Goal: Check status: Check status

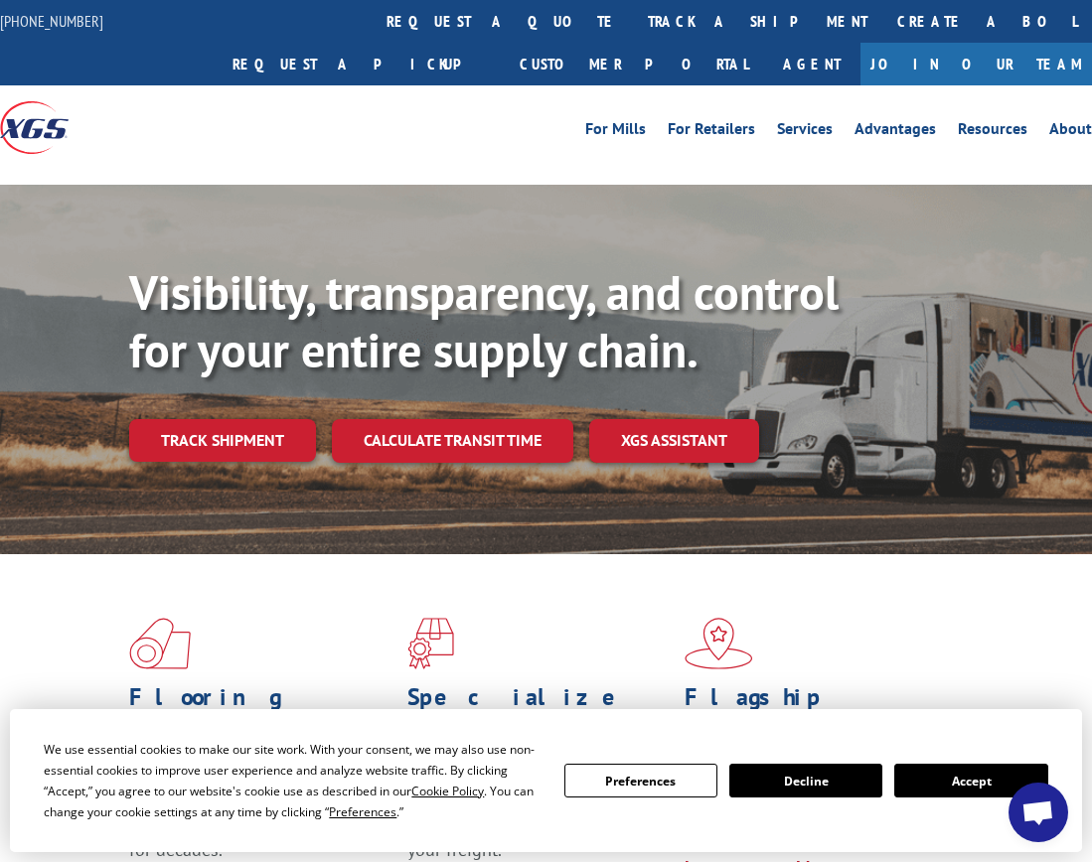
click at [171, 91] on div at bounding box center [136, 127] width 273 height 84
click at [969, 781] on button "Accept" at bounding box center [970, 781] width 153 height 34
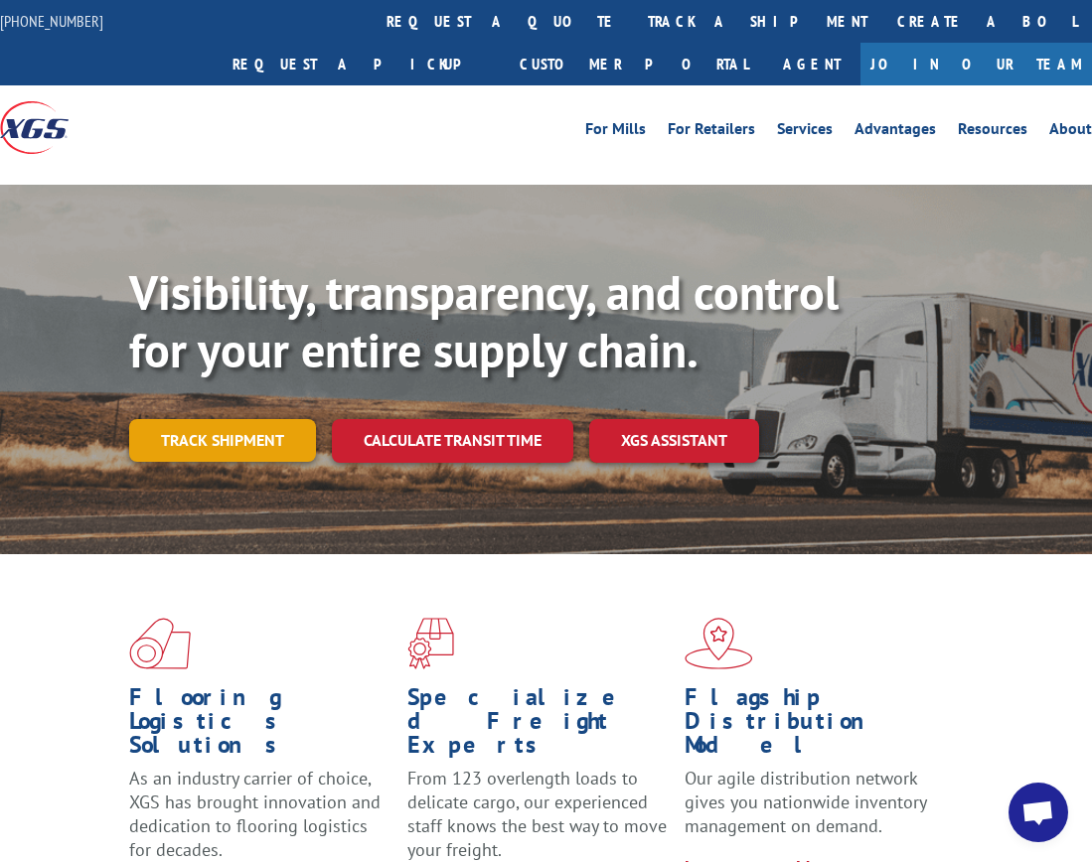
click at [183, 419] on link "Track shipment" at bounding box center [222, 440] width 187 height 42
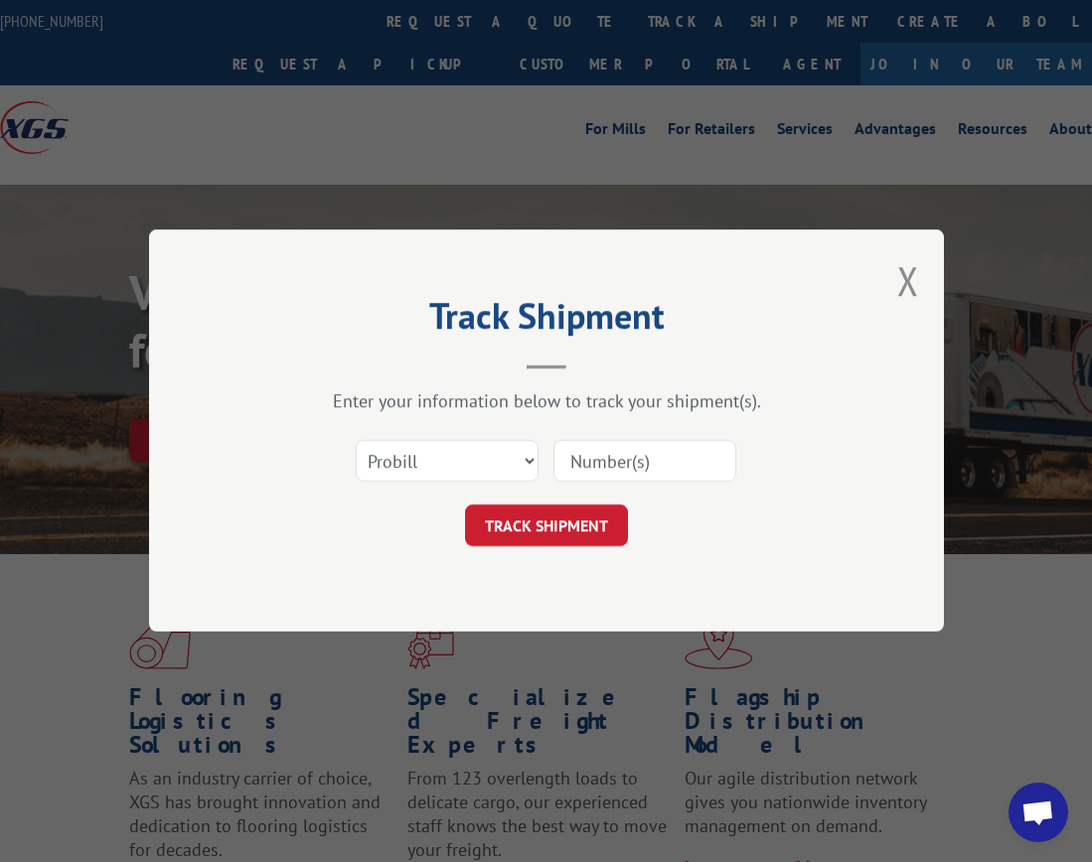
click at [625, 464] on input at bounding box center [644, 462] width 183 height 42
paste input "Xpress Global Systems"
type input "Xpress Global Systems"
click button "TRACK SHIPMENT" at bounding box center [546, 527] width 163 height 42
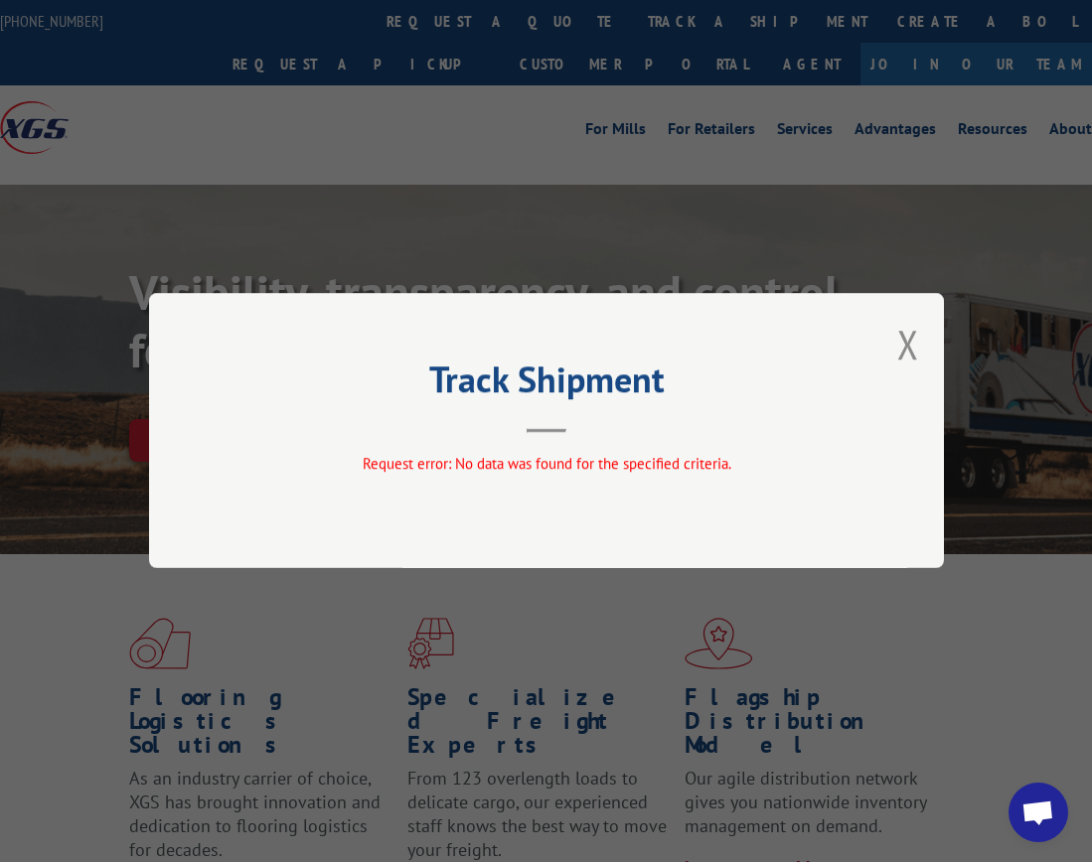
click at [204, 444] on div "Track Shipment Request error: No data was found for the specified criteria." at bounding box center [546, 430] width 795 height 275
click at [914, 346] on button "Close modal" at bounding box center [908, 344] width 22 height 53
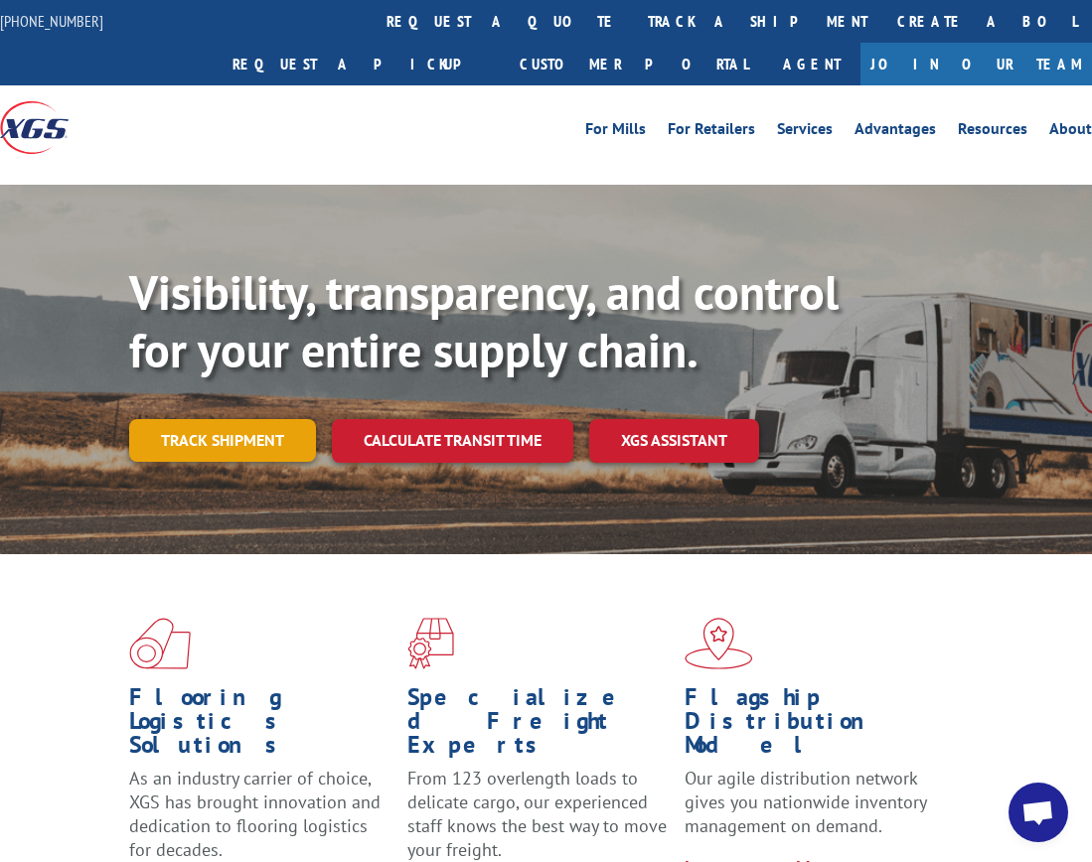
click at [249, 419] on link "Track shipment" at bounding box center [222, 440] width 187 height 42
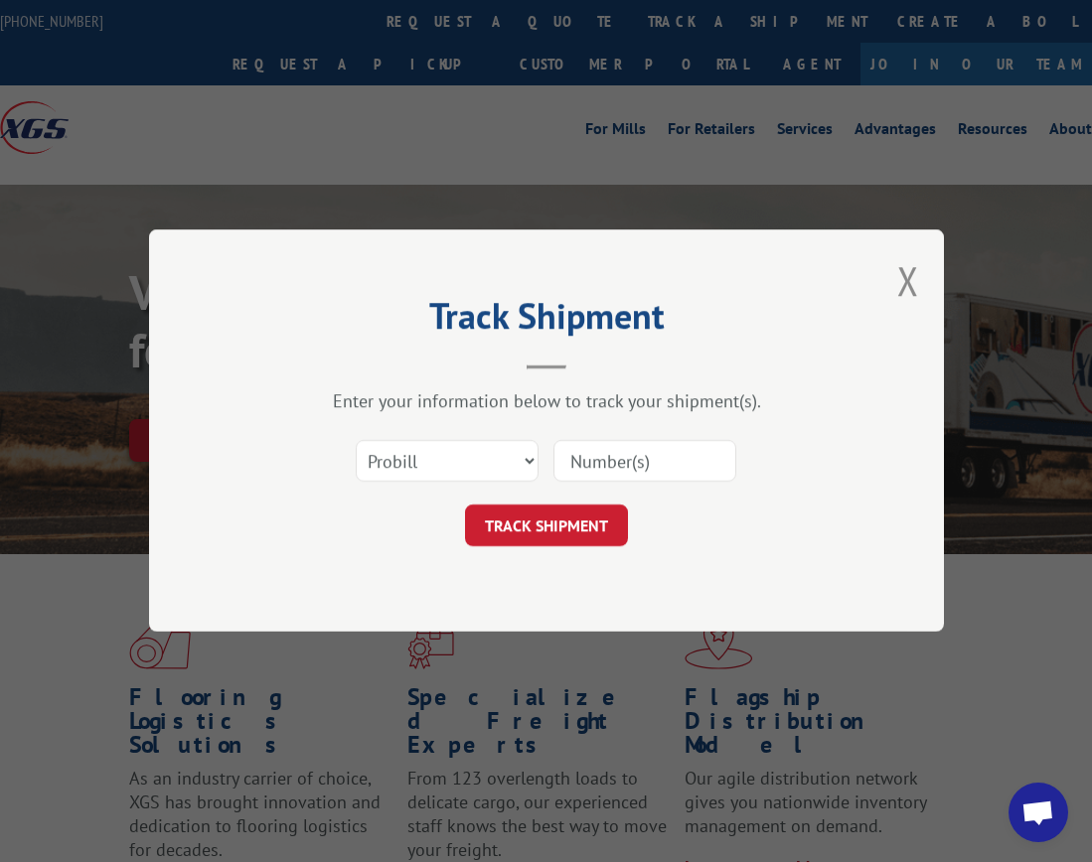
click at [628, 460] on input at bounding box center [644, 462] width 183 height 42
paste input "Xpress Global Systems"
click at [200, 387] on div "Track Shipment Enter your information below to track your shipment(s). Select c…" at bounding box center [546, 430] width 795 height 402
click at [650, 454] on input "Xpress Global Systems" at bounding box center [644, 462] width 183 height 42
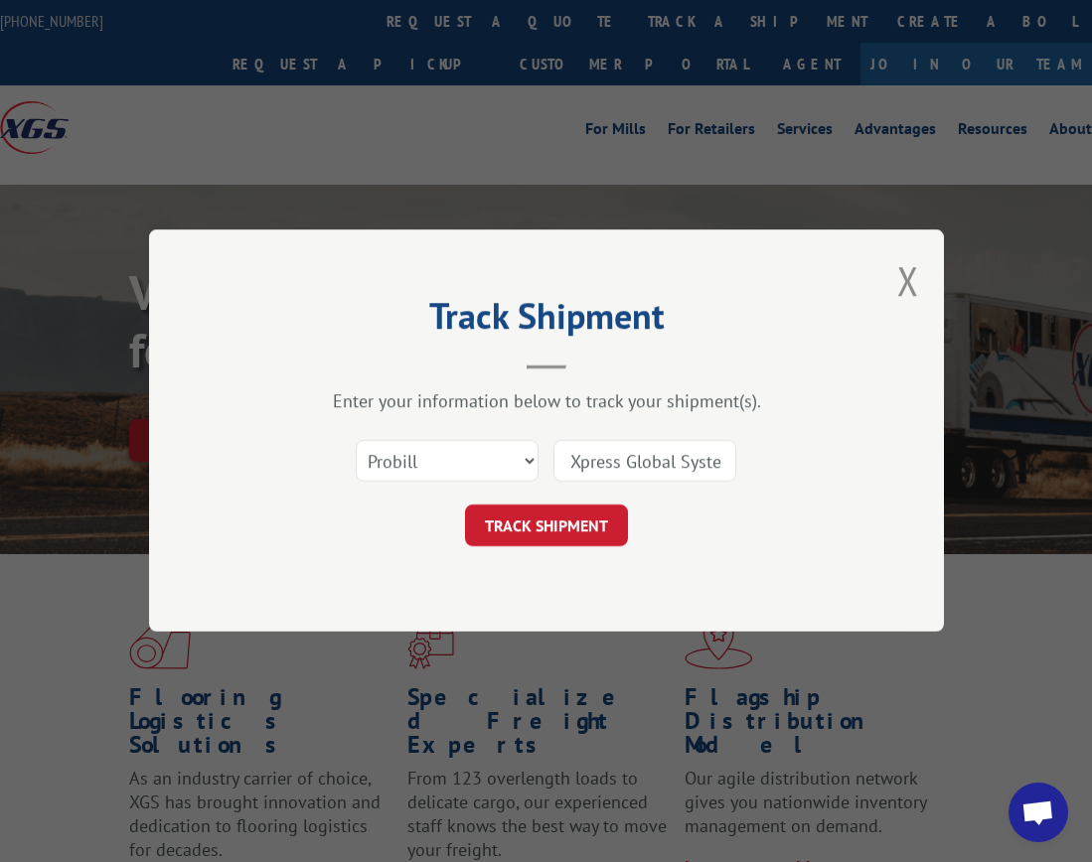
click at [650, 454] on input "Xpress Global Systems" at bounding box center [644, 462] width 183 height 42
paste input "16944922"
type input "16944922"
click button "TRACK SHIPMENT" at bounding box center [546, 527] width 163 height 42
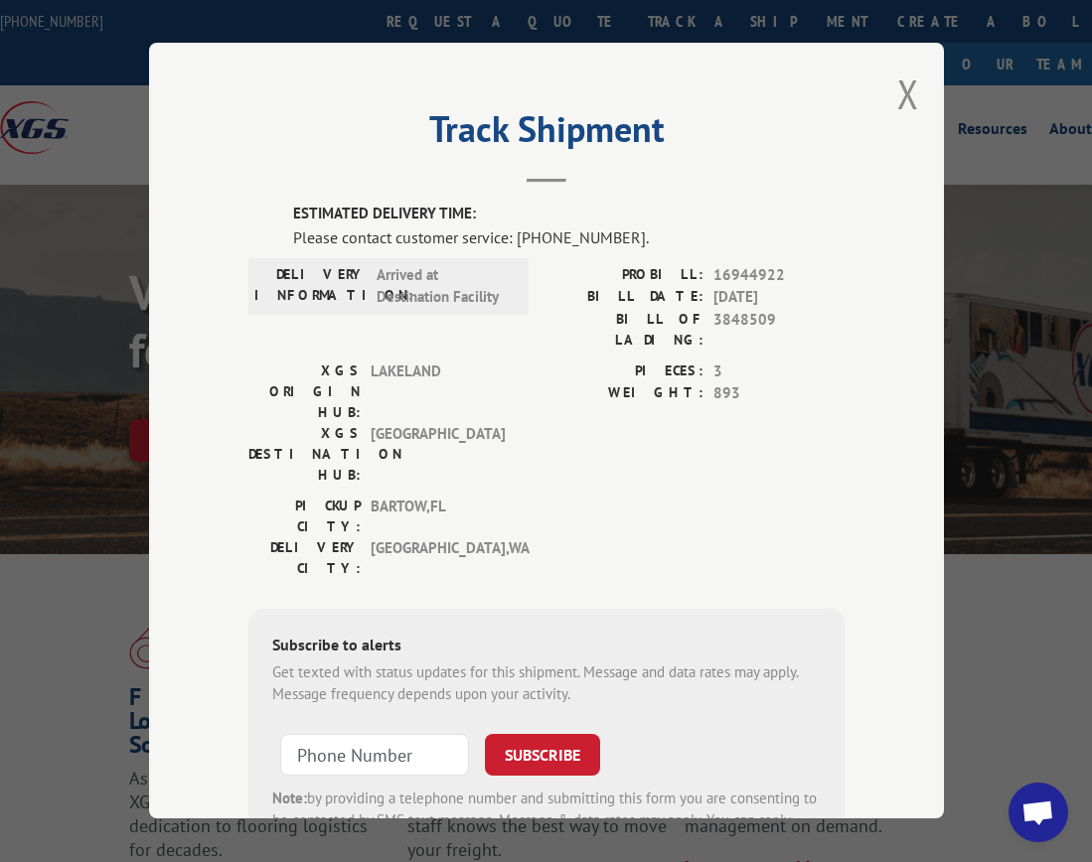
click at [178, 441] on div "Track Shipment ESTIMATED DELIVERY TIME: Please contact customer service: [PHONE…" at bounding box center [546, 431] width 795 height 776
click at [185, 362] on div "Track Shipment ESTIMATED DELIVERY TIME: Please contact customer service: [PHONE…" at bounding box center [546, 431] width 795 height 776
click at [907, 83] on button "Close modal" at bounding box center [908, 94] width 22 height 53
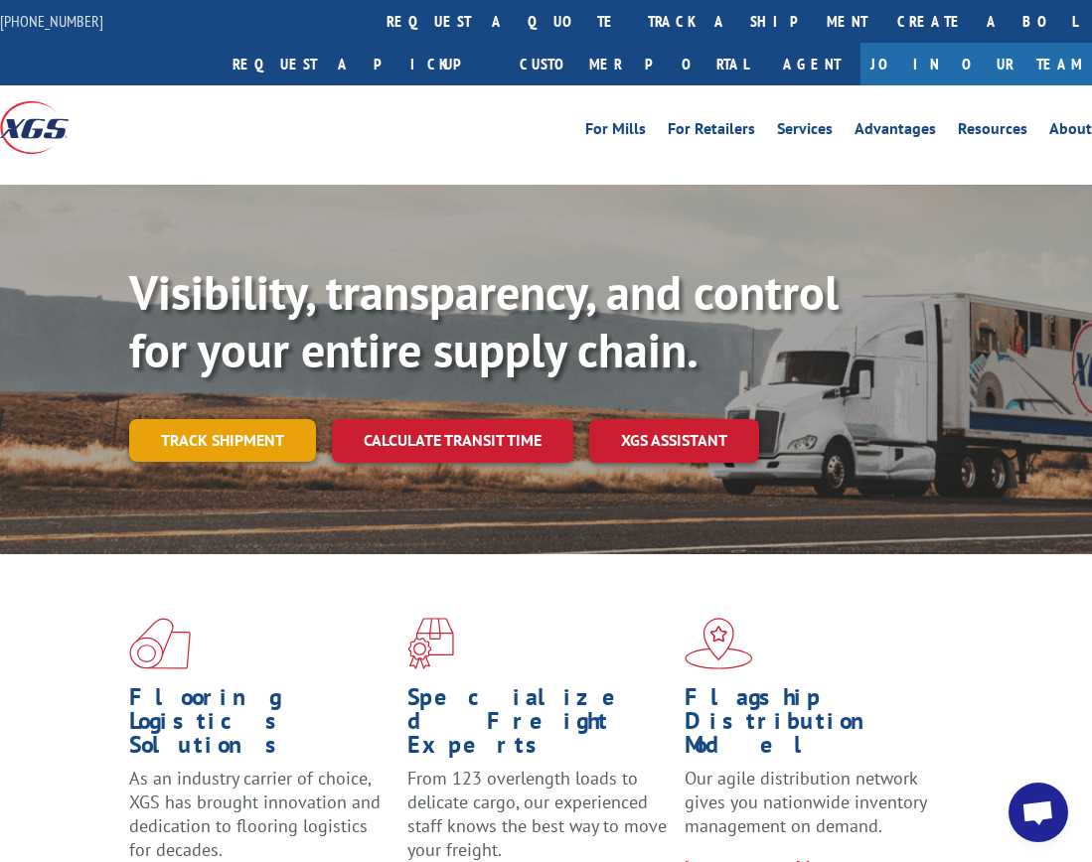
click at [241, 419] on link "Track shipment" at bounding box center [222, 440] width 187 height 42
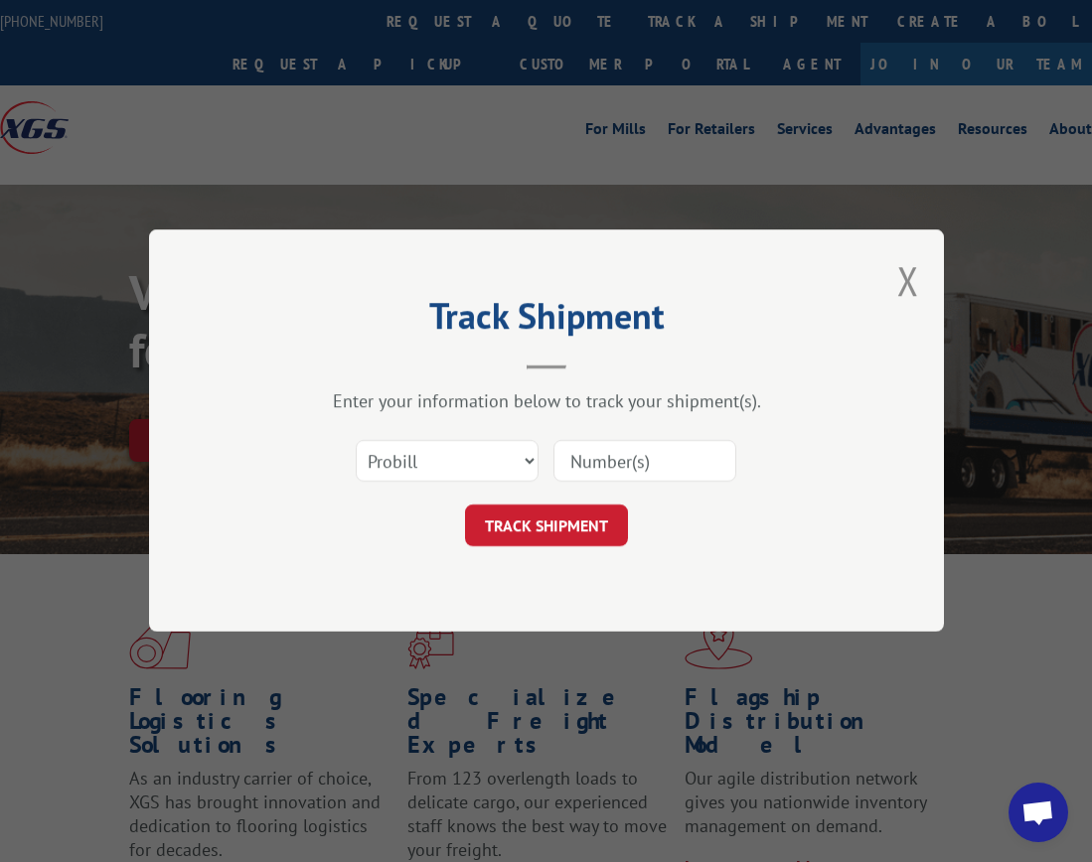
click at [617, 459] on input at bounding box center [644, 462] width 183 height 42
paste input "16944922"
type input "16944922"
click button "TRACK SHIPMENT" at bounding box center [546, 527] width 163 height 42
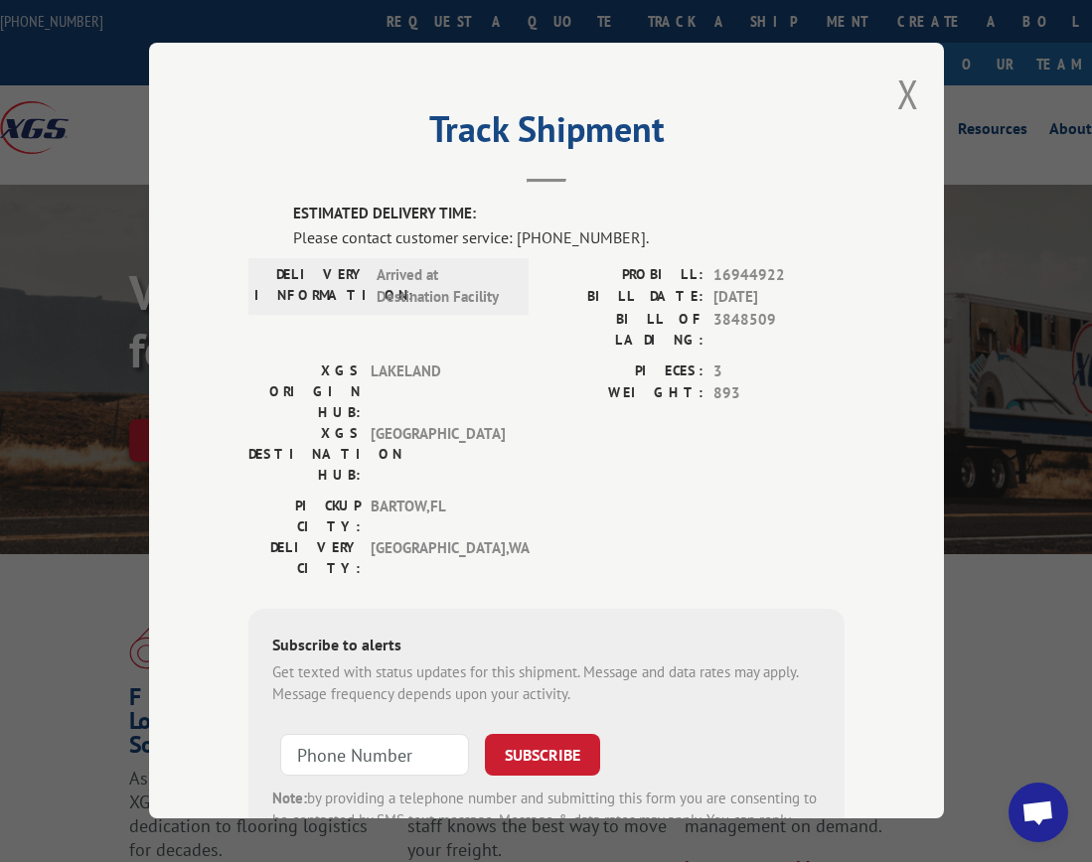
click at [184, 387] on div "Track Shipment ESTIMATED DELIVERY TIME: Please contact customer service: [PHONE…" at bounding box center [546, 431] width 795 height 776
click at [897, 87] on button "Close modal" at bounding box center [908, 94] width 22 height 53
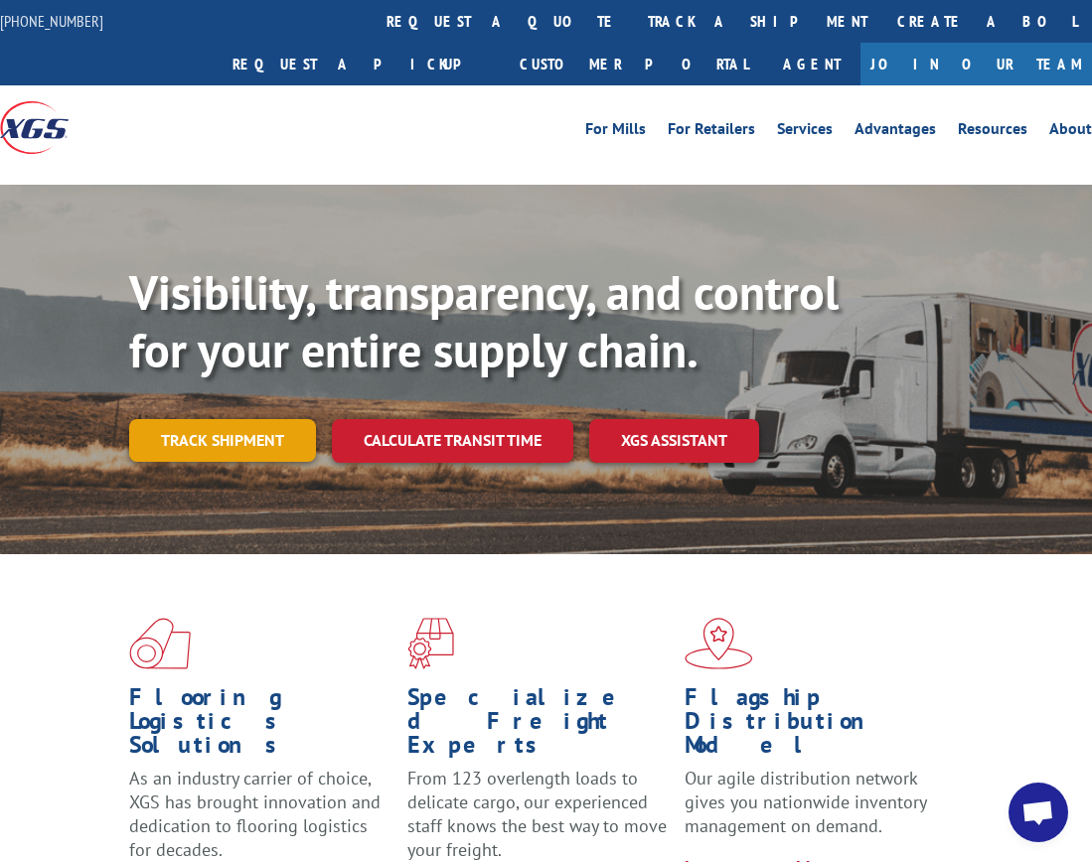
click at [231, 419] on link "Track shipment" at bounding box center [222, 440] width 187 height 42
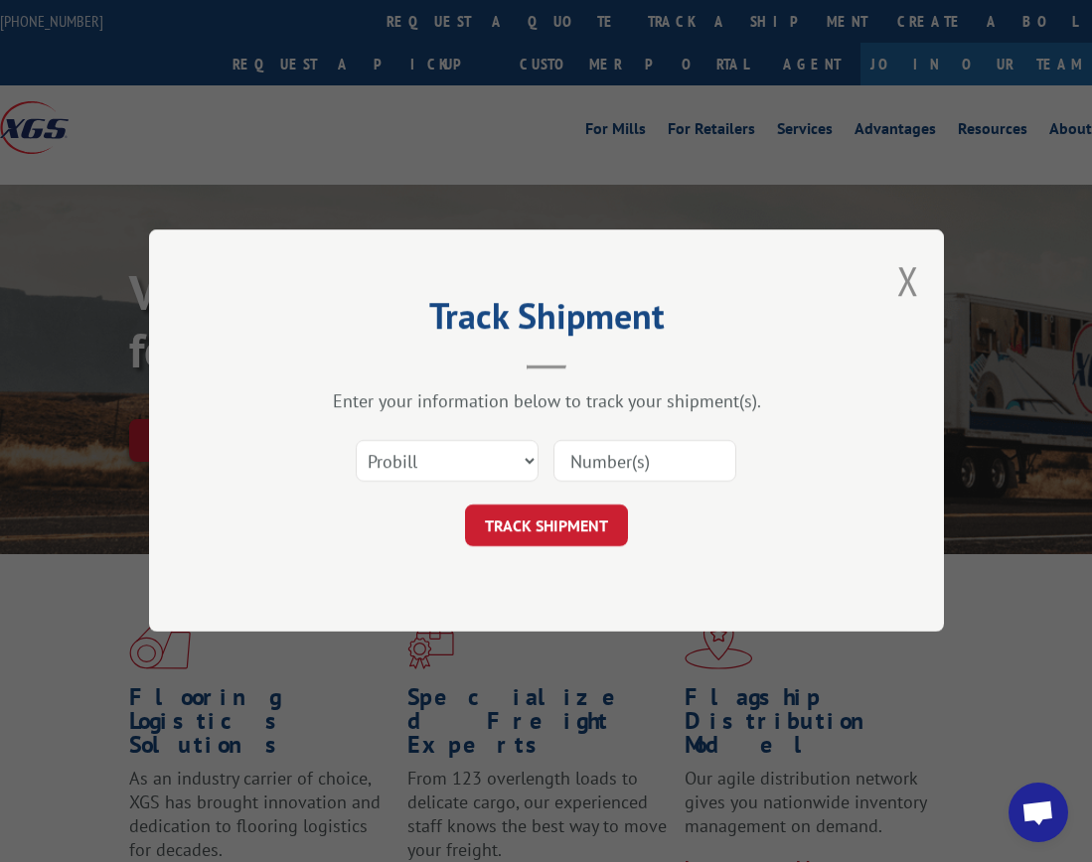
click at [596, 457] on input at bounding box center [644, 462] width 183 height 42
paste input "16944922"
type input "16944922"
click button "TRACK SHIPMENT" at bounding box center [546, 527] width 163 height 42
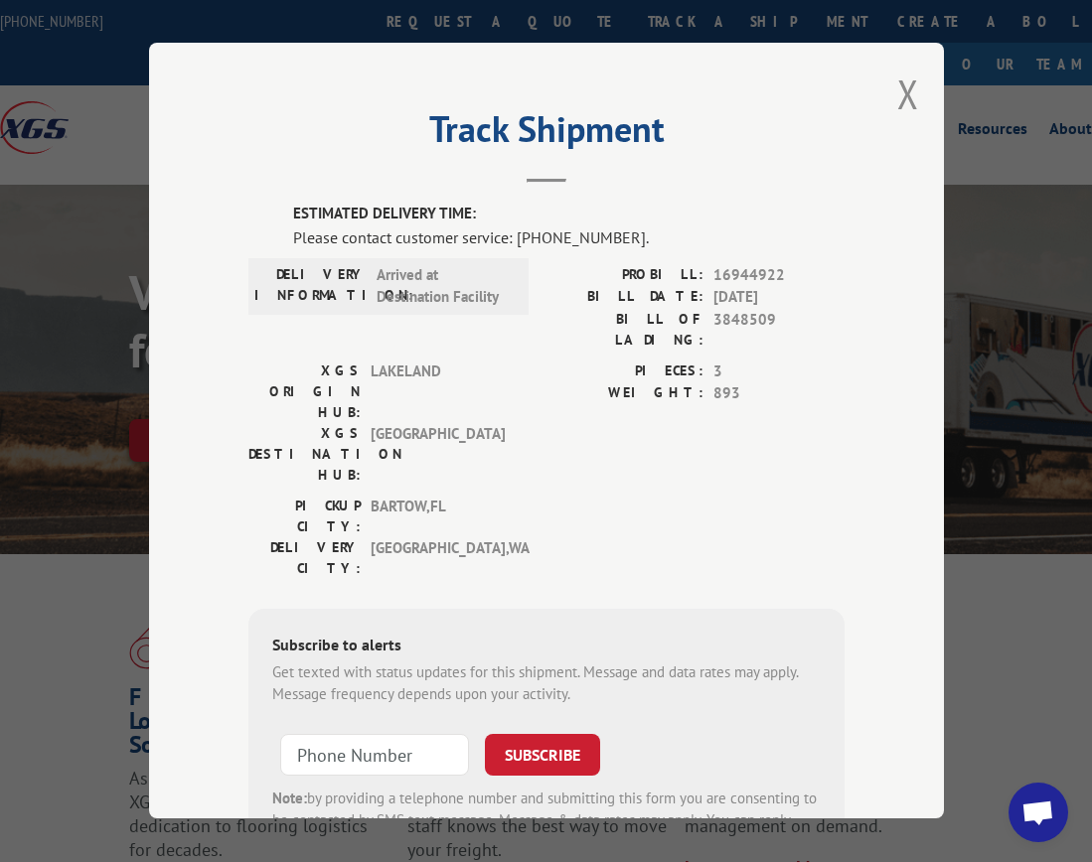
click at [211, 220] on div "Track Shipment ESTIMATED DELIVERY TIME: Please contact customer service: [PHONE…" at bounding box center [546, 431] width 795 height 776
click at [902, 85] on button "Close modal" at bounding box center [908, 94] width 22 height 53
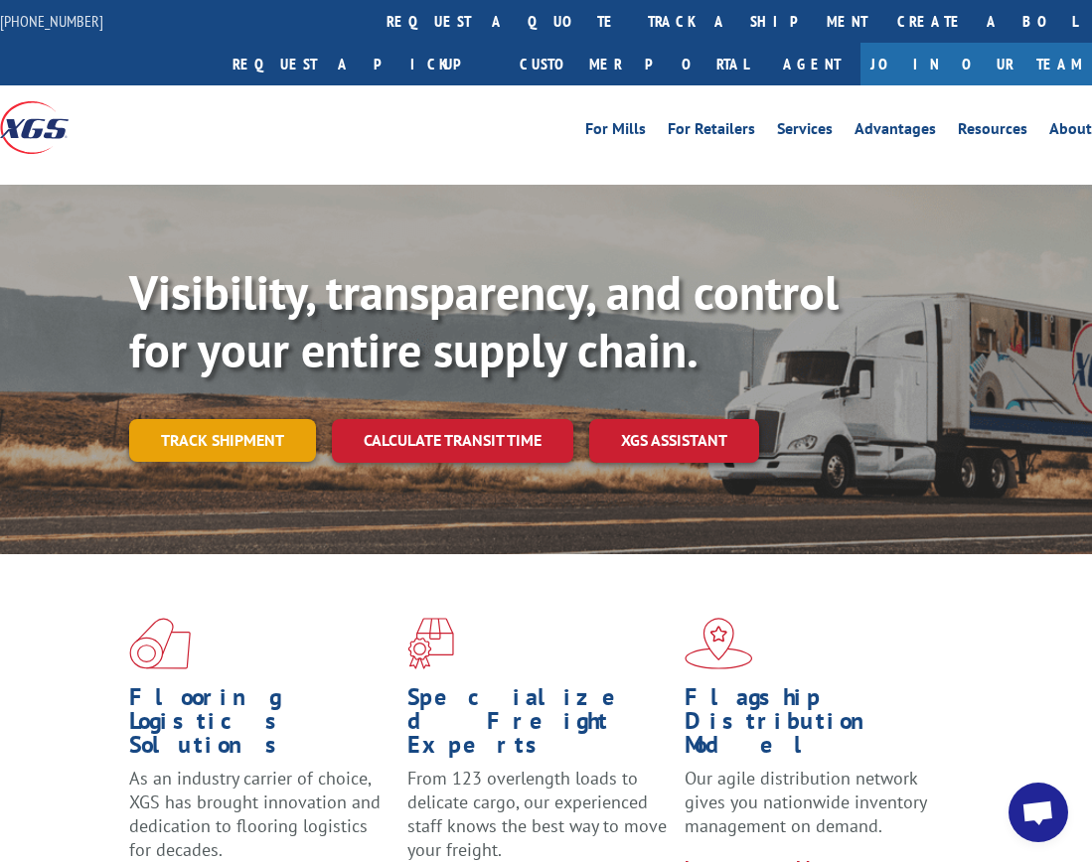
click at [245, 419] on link "Track shipment" at bounding box center [222, 440] width 187 height 42
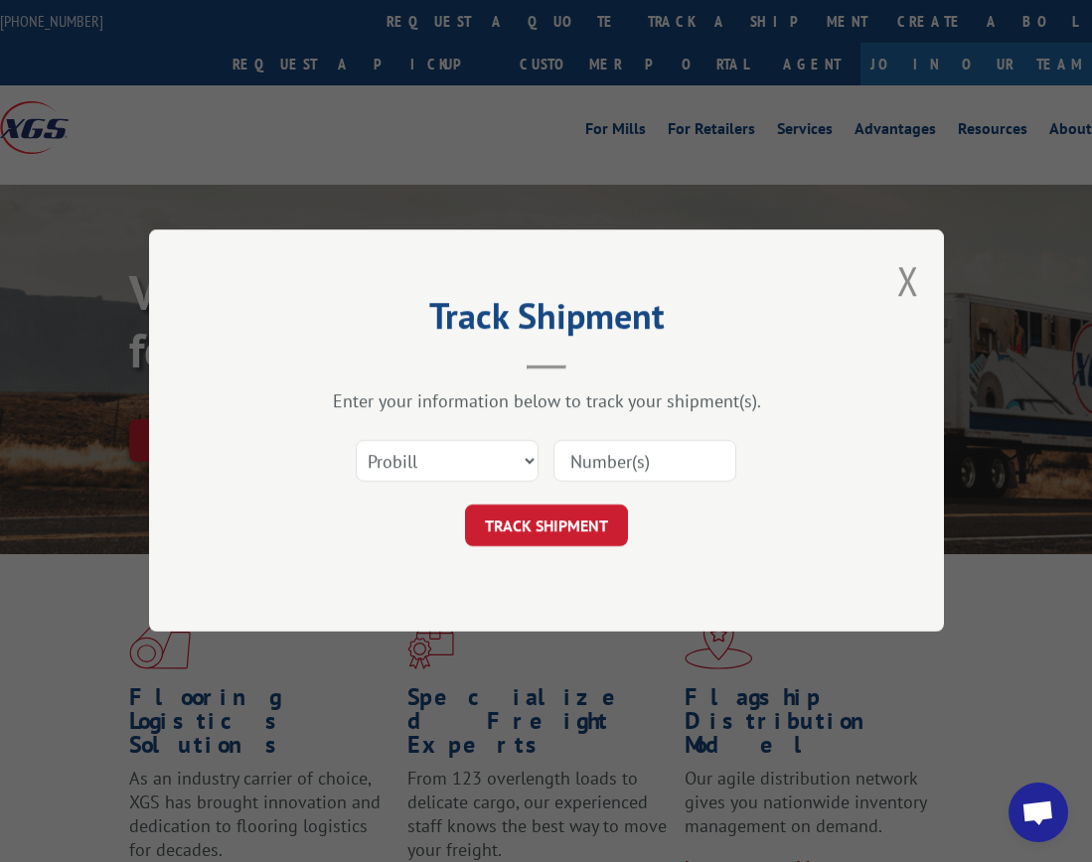
click at [624, 459] on input at bounding box center [644, 462] width 183 height 42
paste input "16944922"
type input "16944922"
click button "TRACK SHIPMENT" at bounding box center [546, 527] width 163 height 42
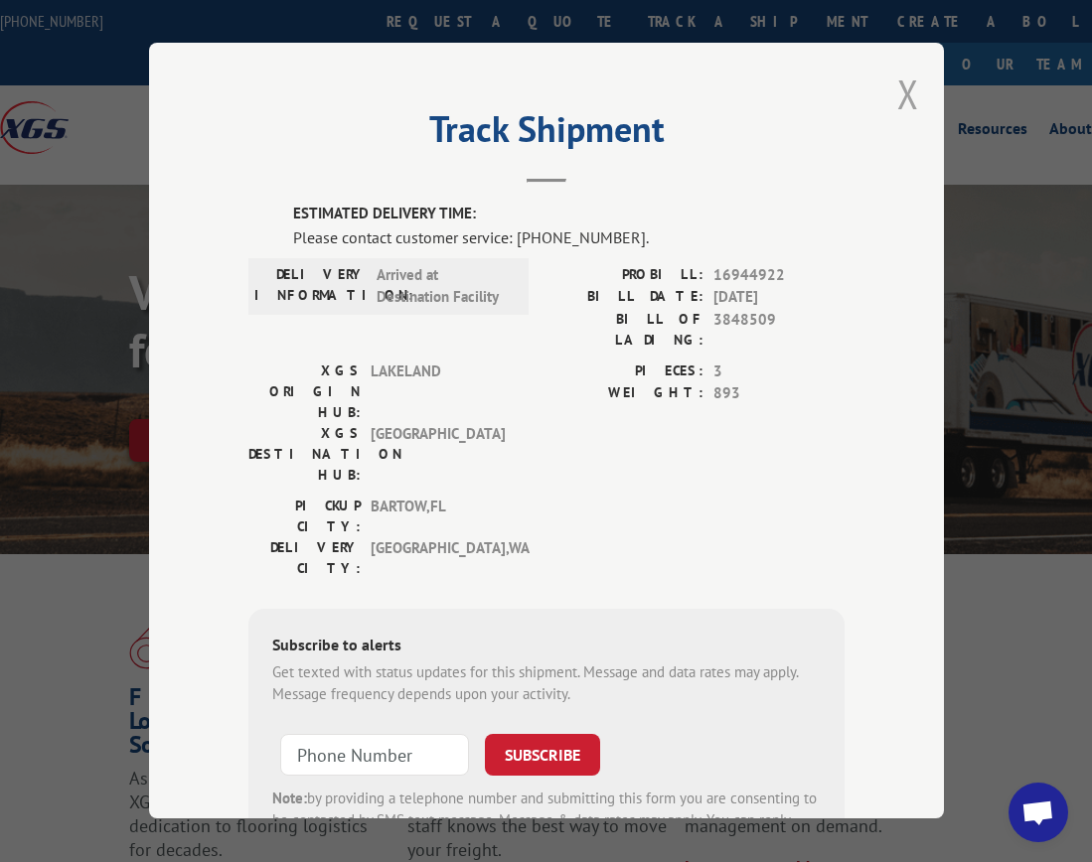
click at [899, 84] on button "Close modal" at bounding box center [908, 94] width 22 height 53
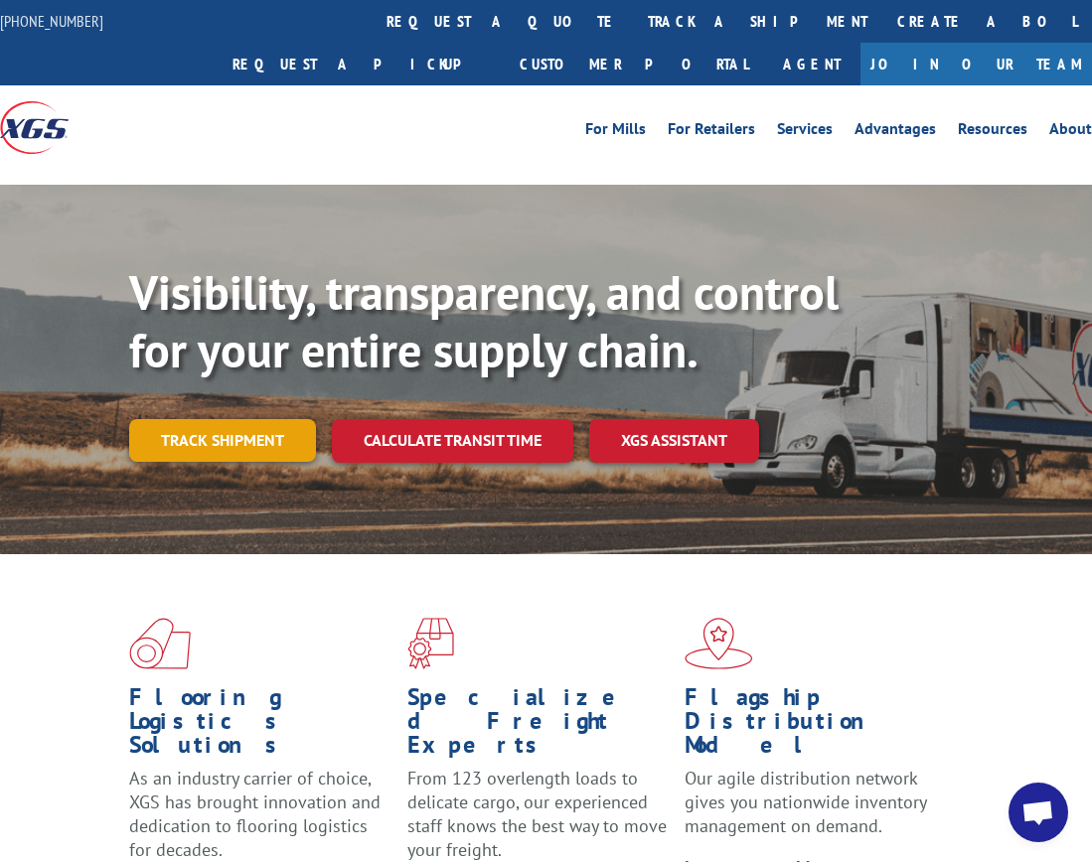
click at [253, 419] on link "Track shipment" at bounding box center [222, 440] width 187 height 42
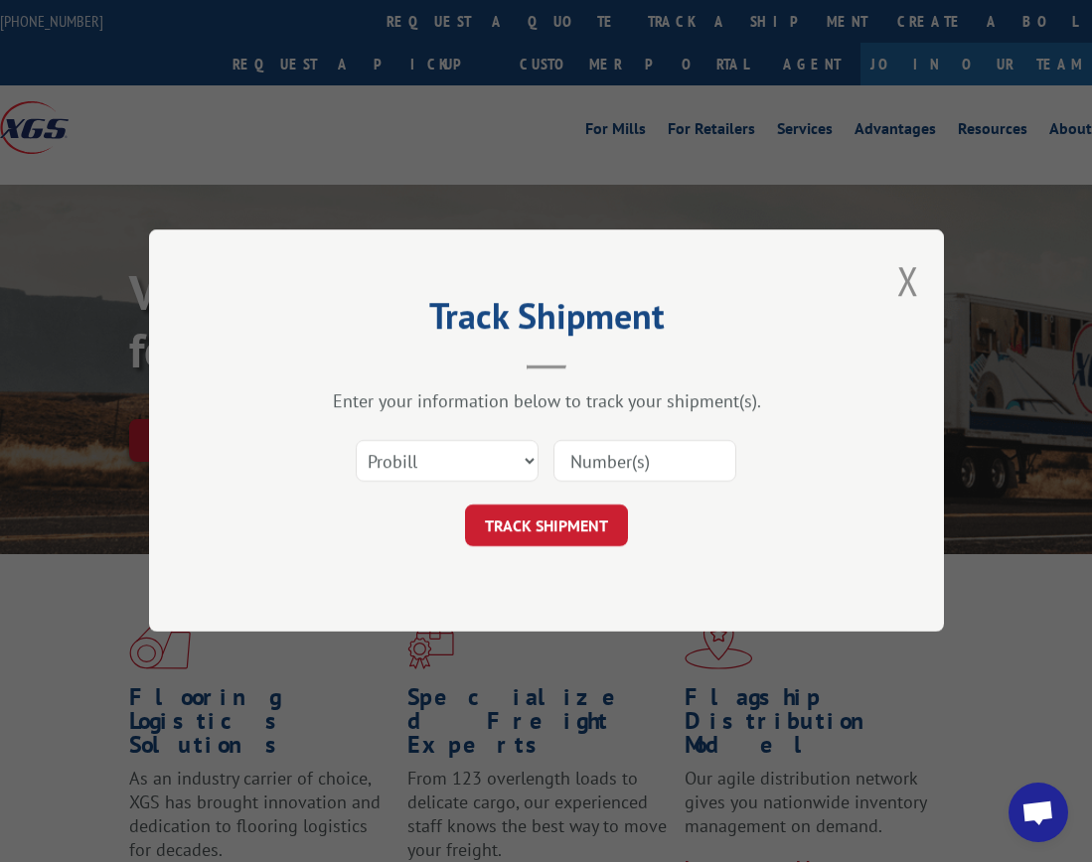
click at [623, 472] on input at bounding box center [644, 462] width 183 height 42
paste input "16944922"
type input "16944922"
click at [570, 538] on button "TRACK SHIPMENT" at bounding box center [546, 527] width 163 height 42
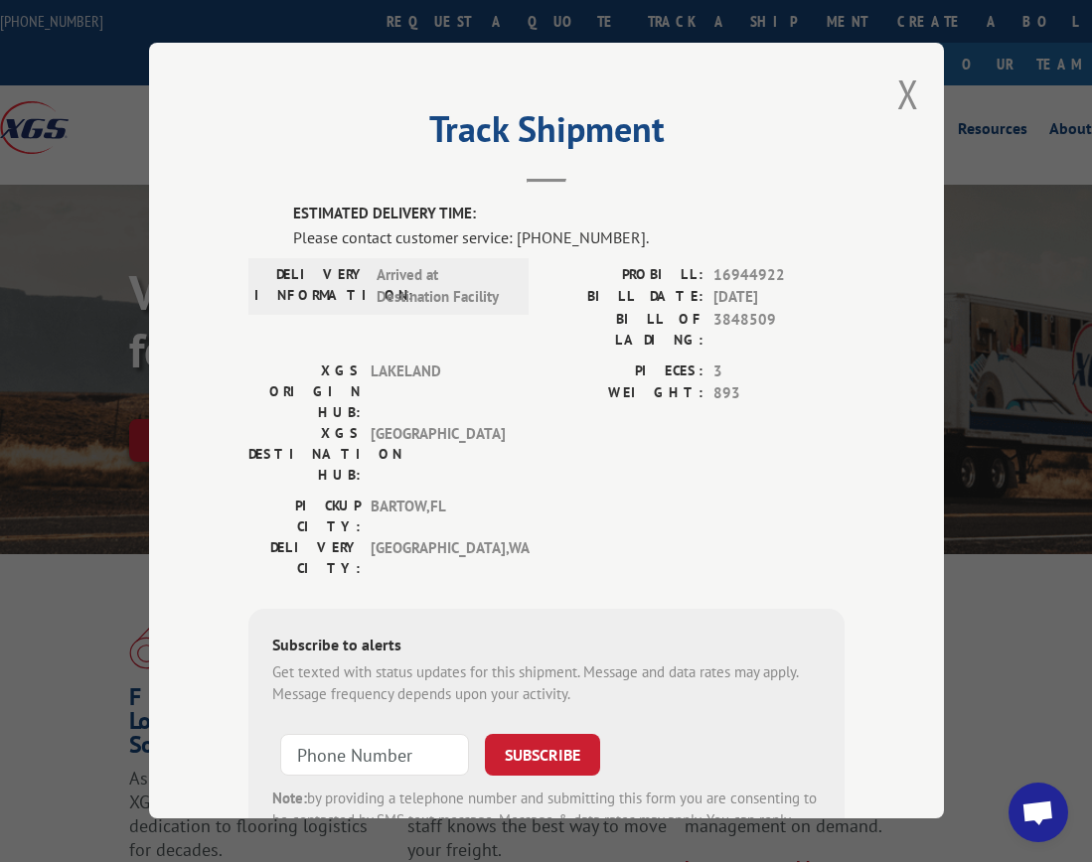
scroll to position [66, 0]
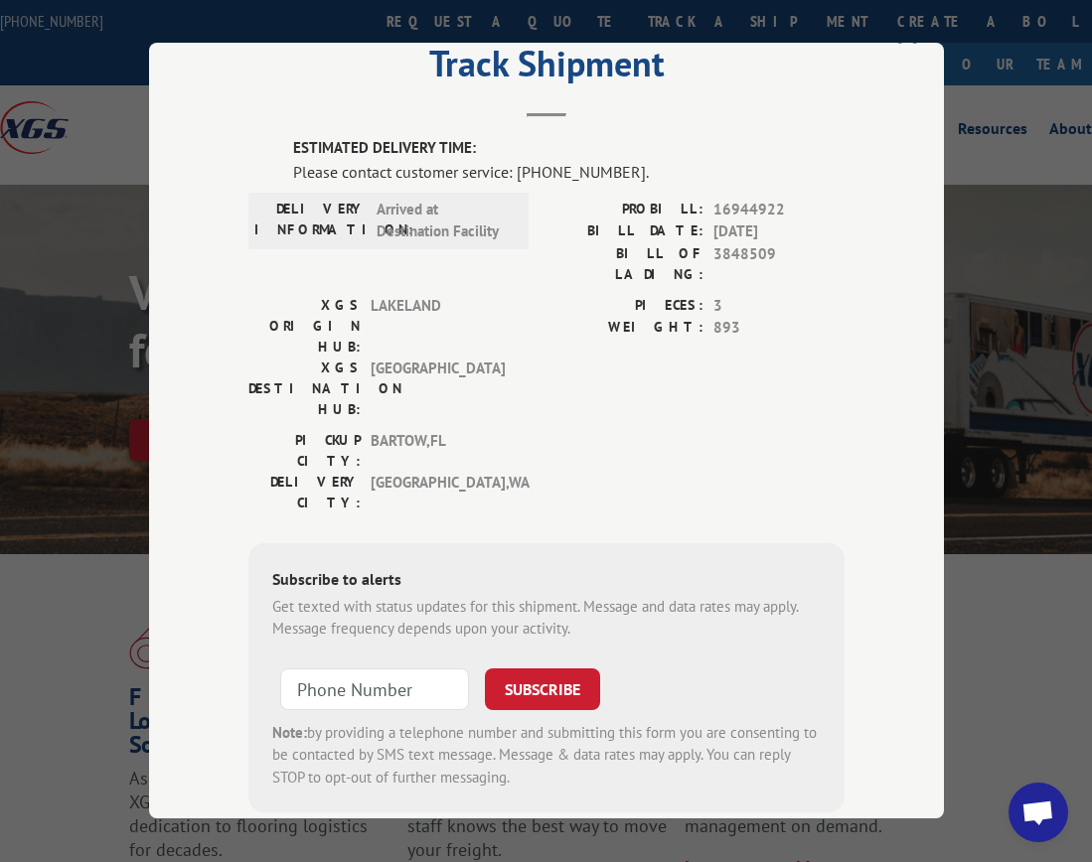
click at [158, 332] on div "Track Shipment ESTIMATED DELIVERY TIME: Please contact customer service: [PHONE…" at bounding box center [546, 431] width 795 height 776
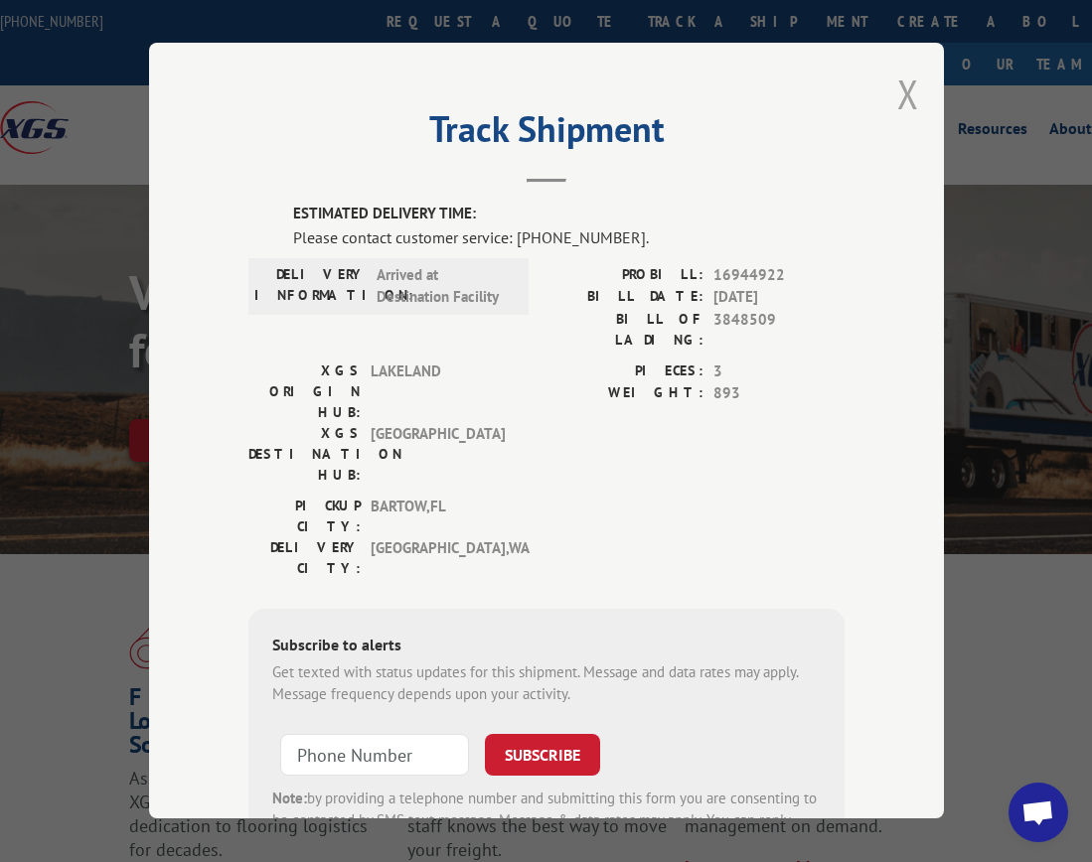
click at [899, 83] on button "Close modal" at bounding box center [908, 94] width 22 height 53
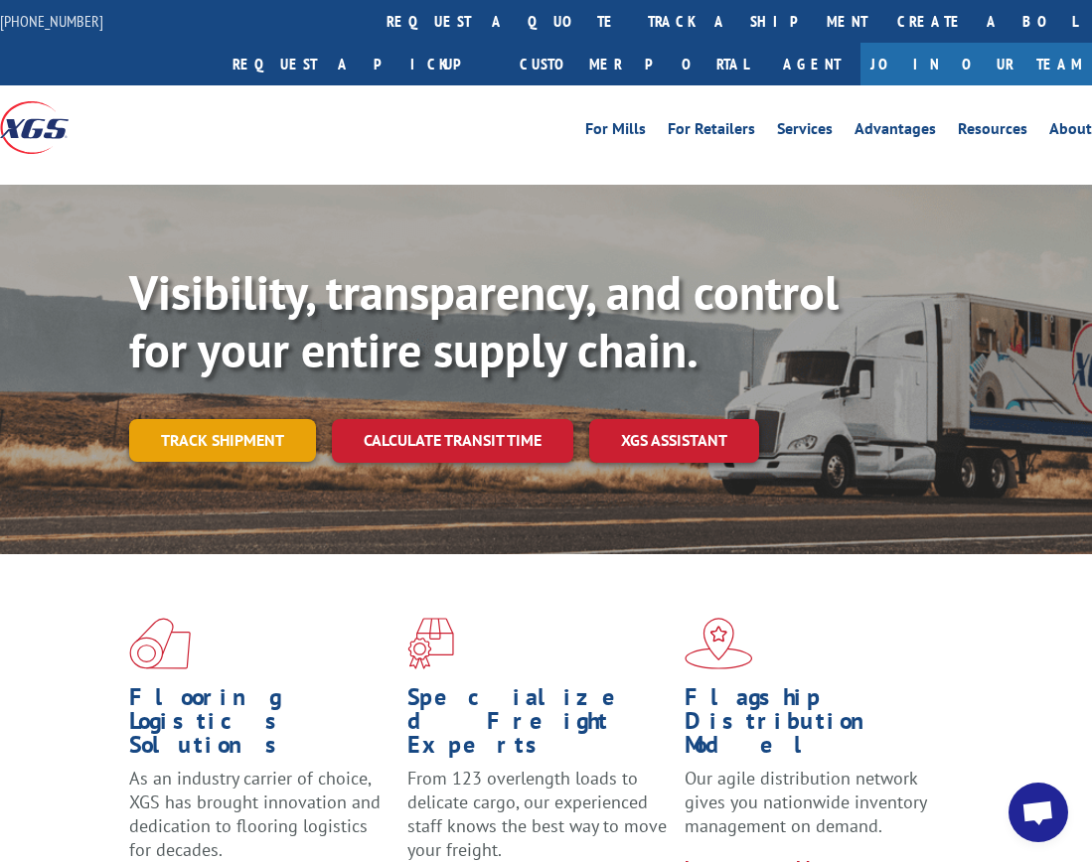
click at [255, 419] on link "Track shipment" at bounding box center [222, 440] width 187 height 42
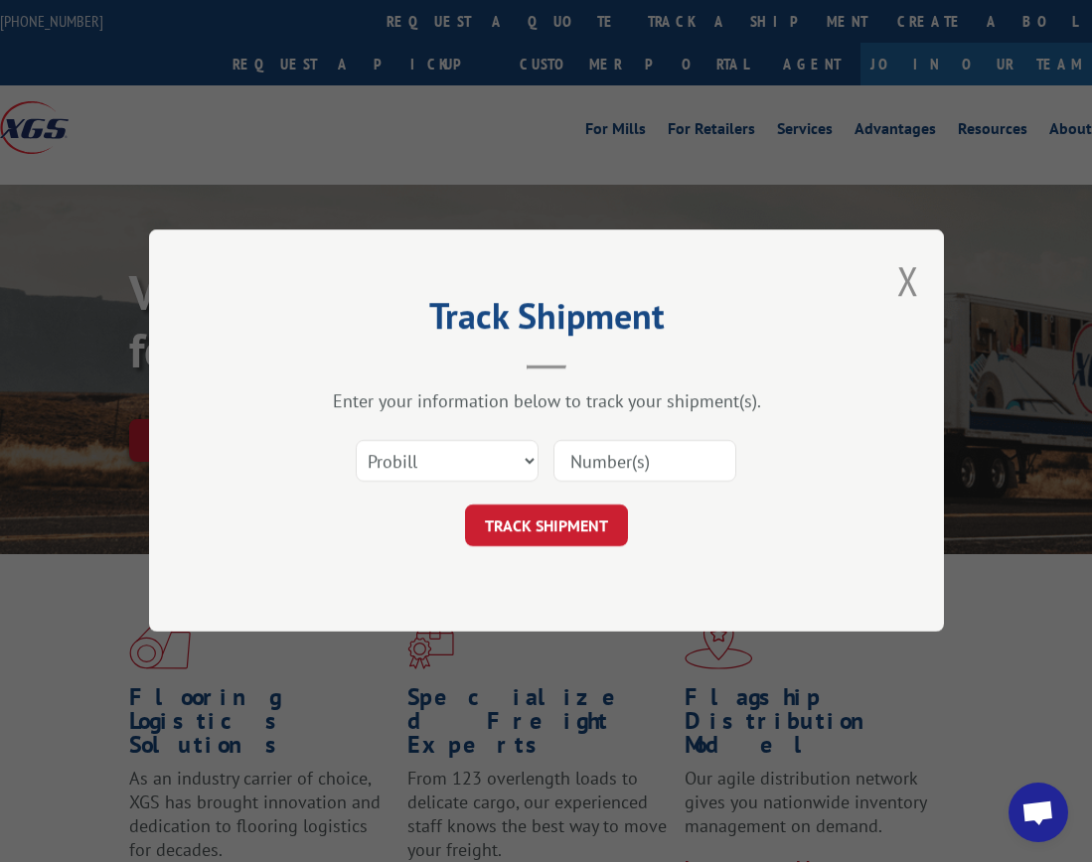
click at [614, 459] on input at bounding box center [644, 462] width 183 height 42
paste input "16944922"
type input "16944922"
click at [591, 522] on button "TRACK SHIPMENT" at bounding box center [546, 527] width 163 height 42
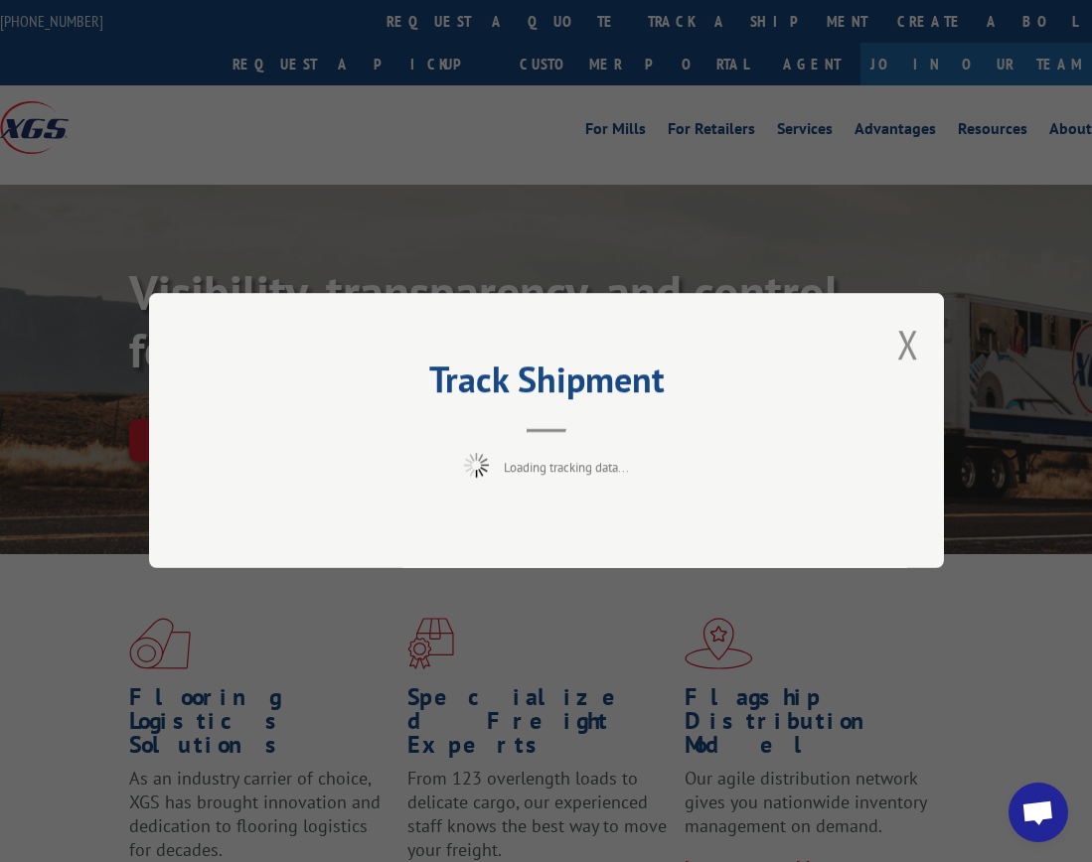
click at [1033, 819] on span "Open chat" at bounding box center [1037, 815] width 33 height 28
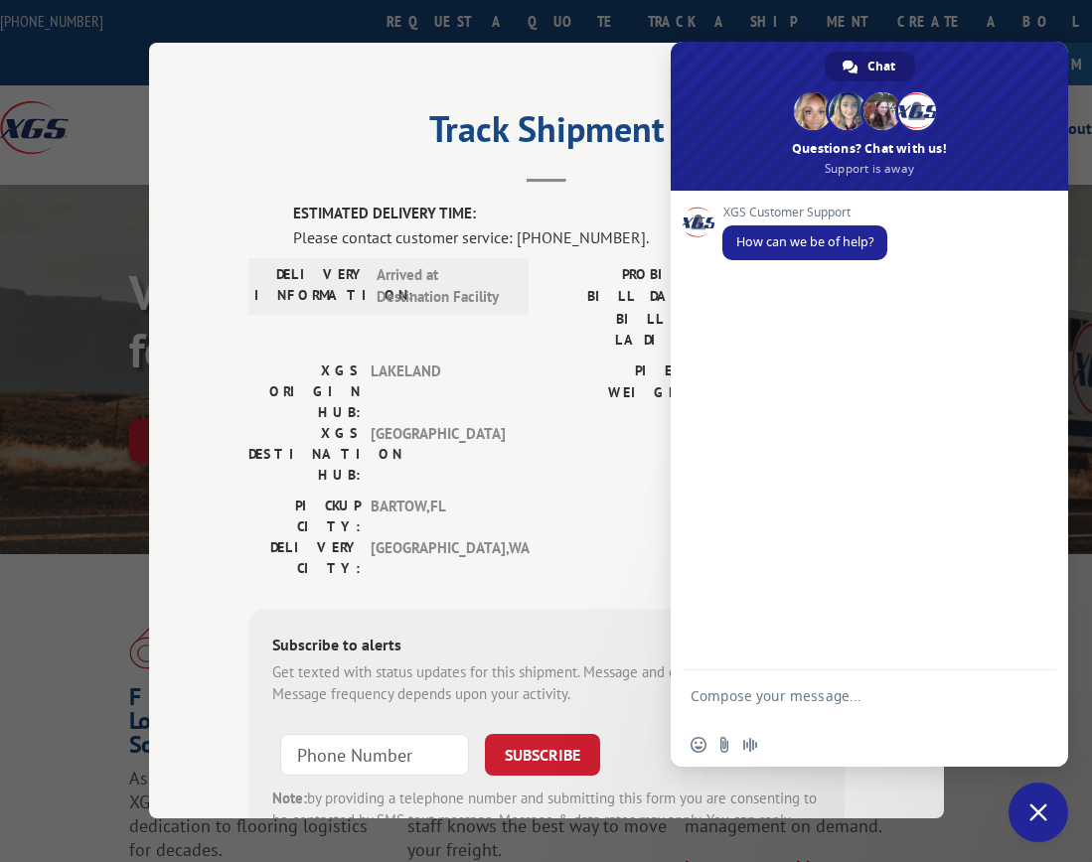
click at [770, 691] on textarea "Compose your message..." at bounding box center [847, 705] width 314 height 36
type textarea "update for my delivery?"
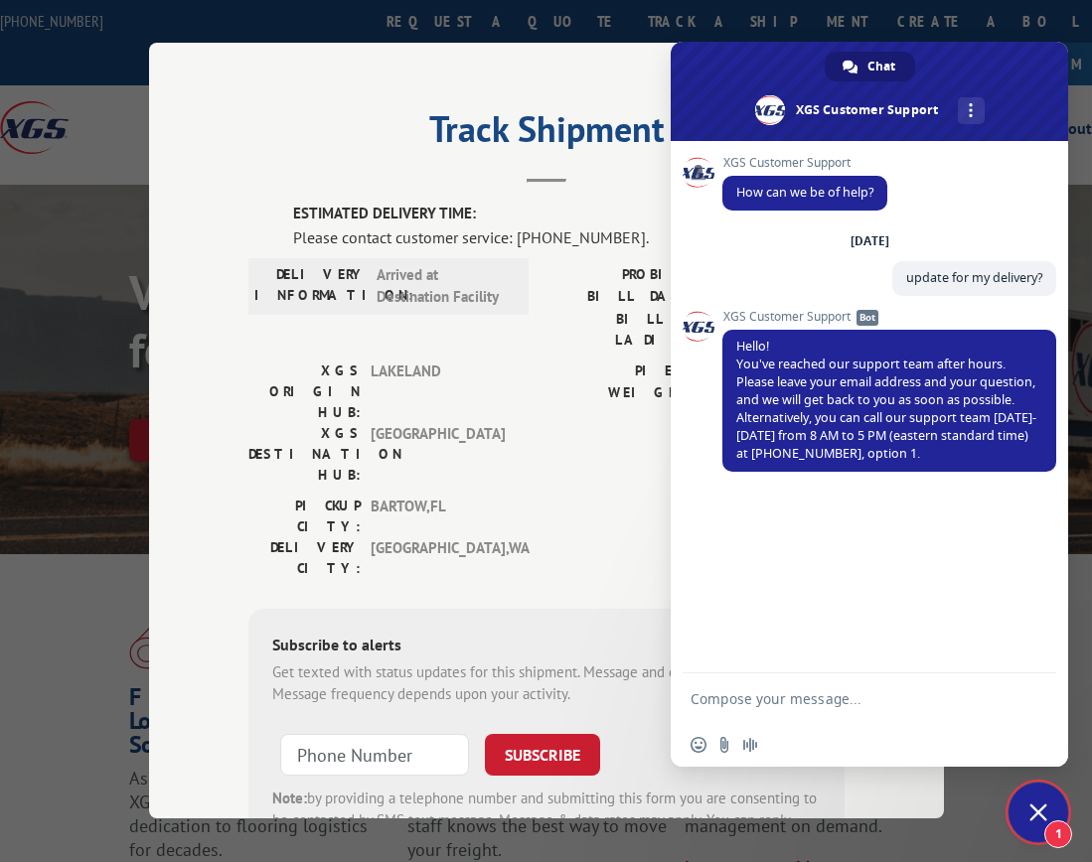
click at [179, 257] on div "Track Shipment ESTIMATED DELIVERY TIME: Please contact customer service: [PHONE…" at bounding box center [546, 431] width 795 height 776
click at [546, 382] on label "WEIGHT:" at bounding box center [624, 393] width 157 height 23
click at [996, 53] on span at bounding box center [868, 91] width 397 height 99
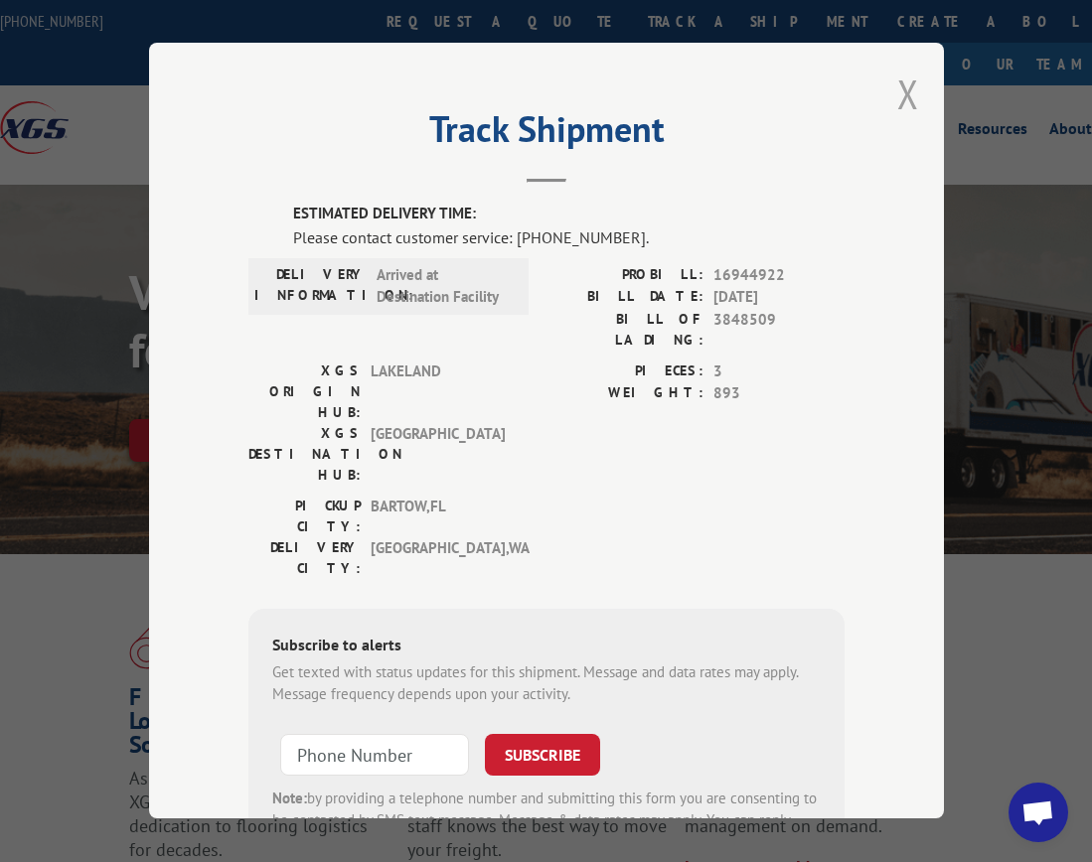
click at [899, 90] on button "Close modal" at bounding box center [908, 94] width 22 height 53
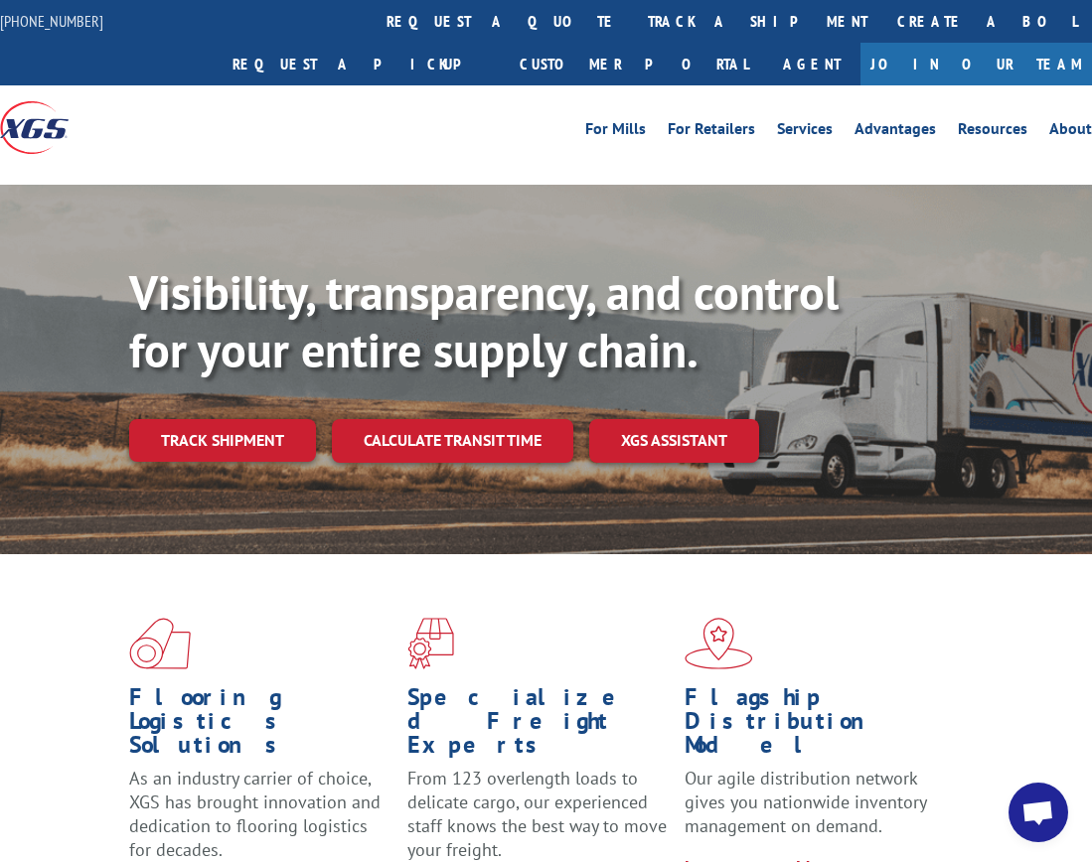
drag, startPoint x: 239, startPoint y: 390, endPoint x: 289, endPoint y: 387, distance: 49.7
click at [239, 419] on link "Track shipment" at bounding box center [222, 440] width 187 height 42
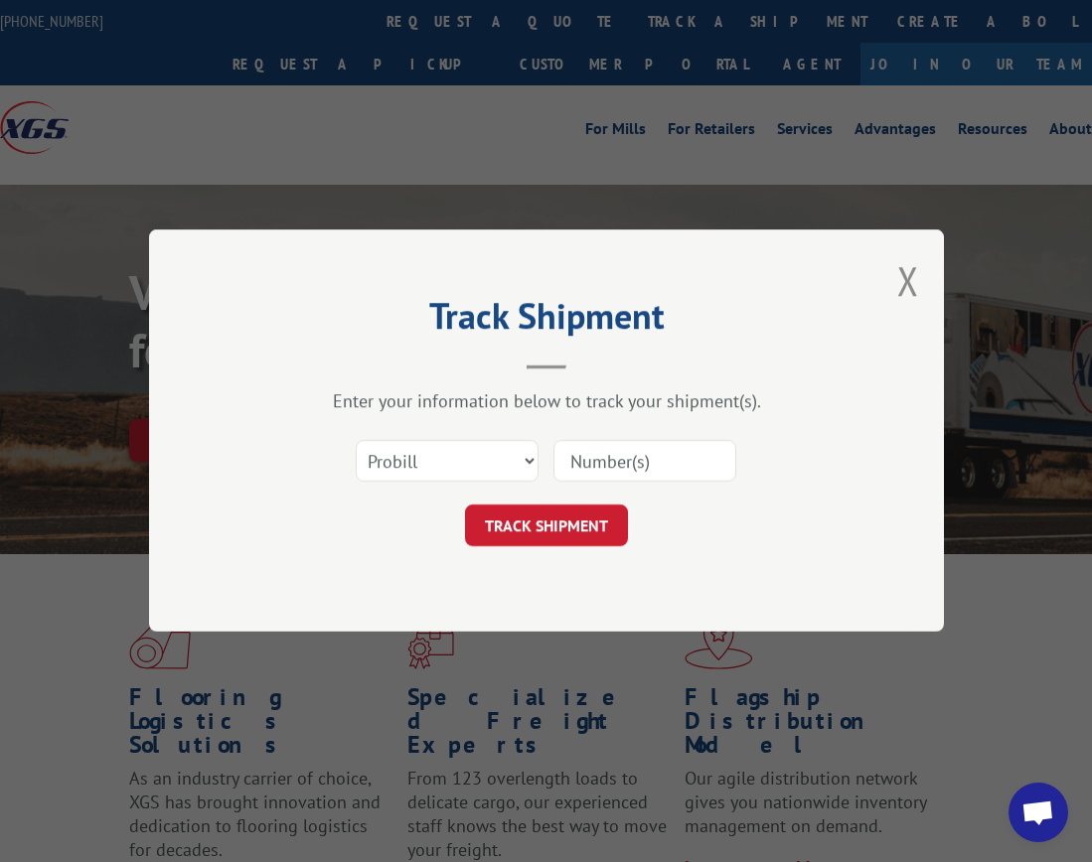
click at [648, 460] on input at bounding box center [644, 462] width 183 height 42
paste input "16944922"
type input "16944922"
click button "TRACK SHIPMENT" at bounding box center [546, 527] width 163 height 42
